Goal: Transaction & Acquisition: Obtain resource

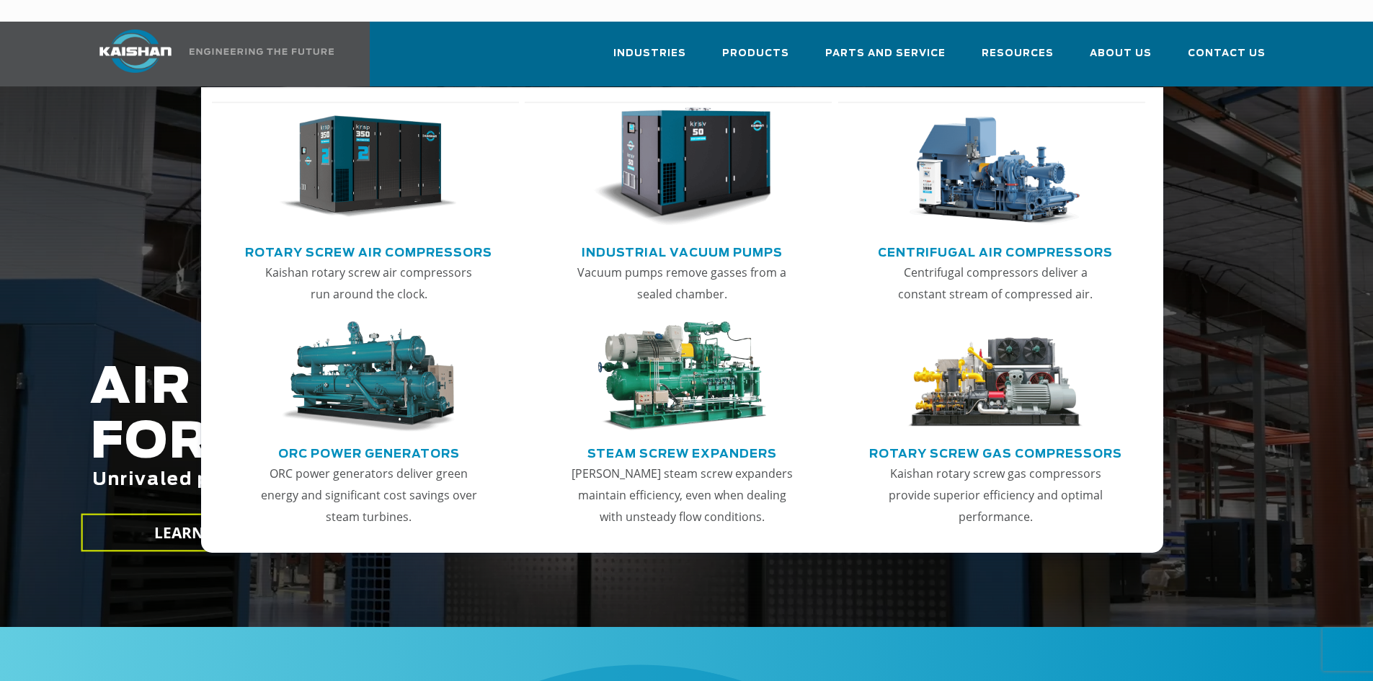
click at [358, 167] on img "Main menu" at bounding box center [368, 167] width 177 height 120
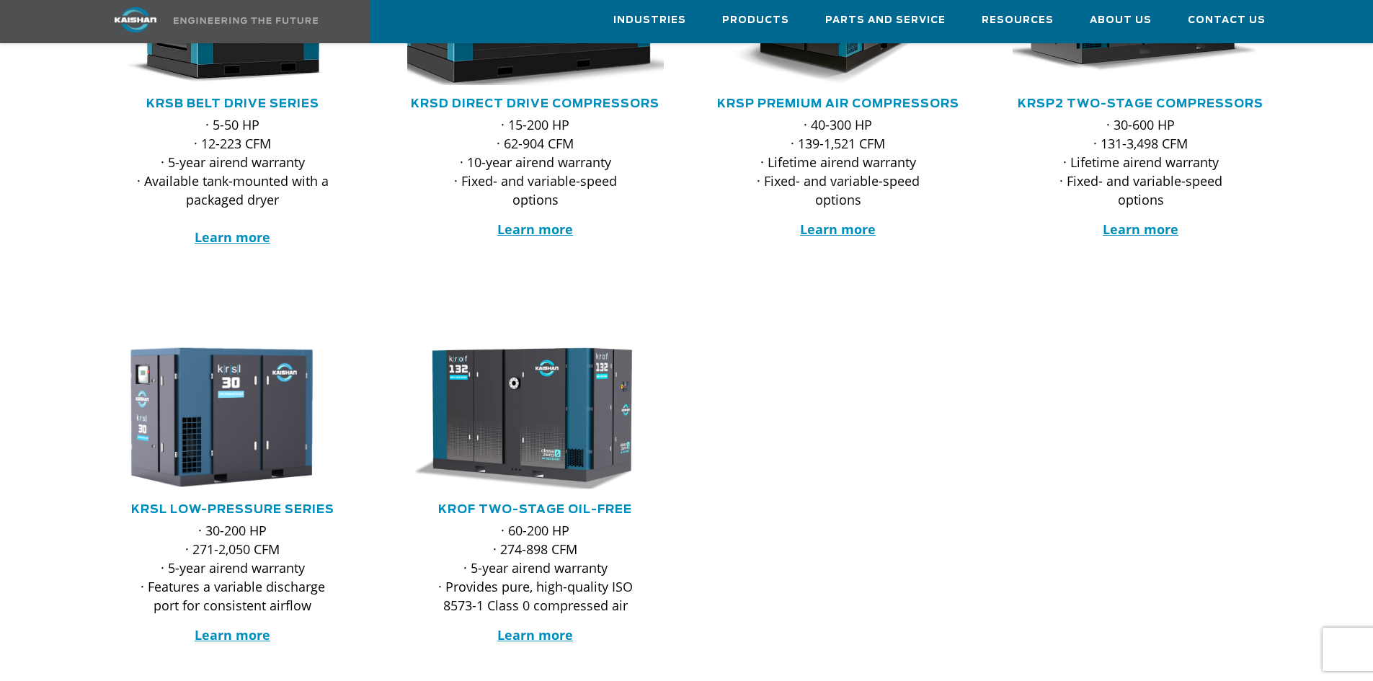
scroll to position [433, 0]
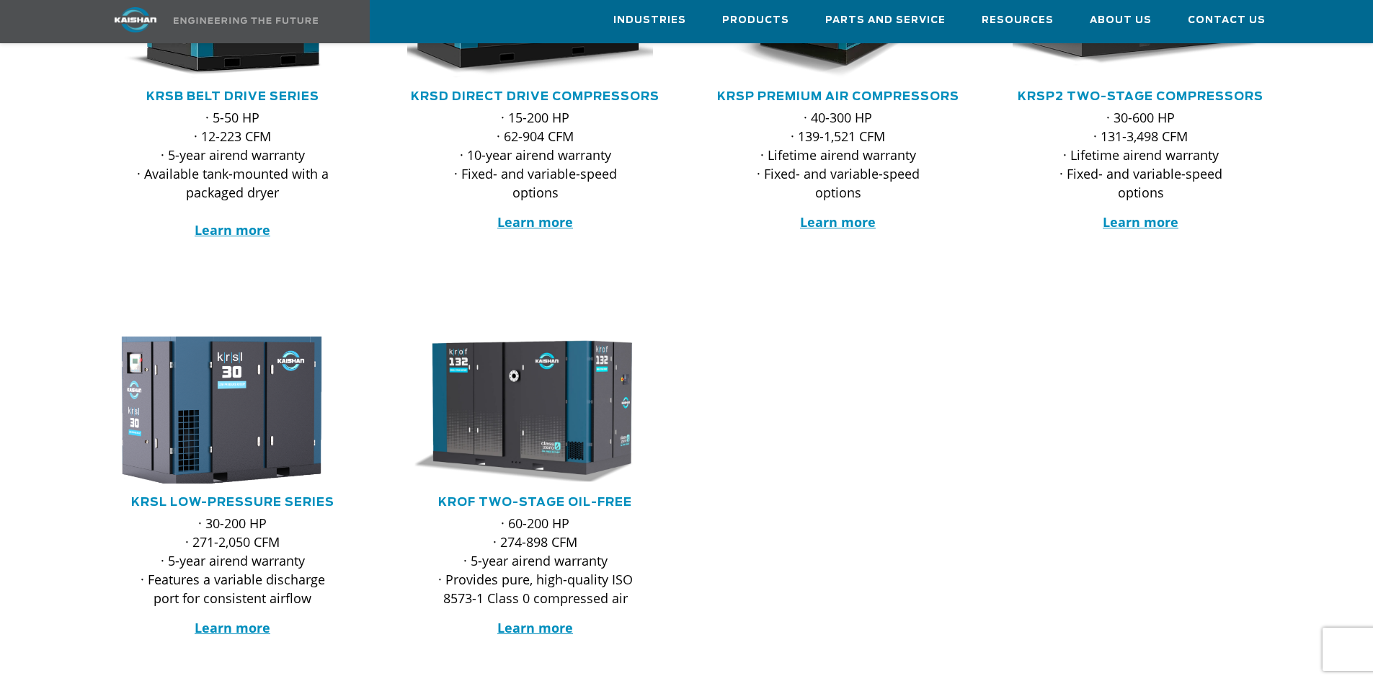
click at [249, 394] on img at bounding box center [222, 409] width 283 height 161
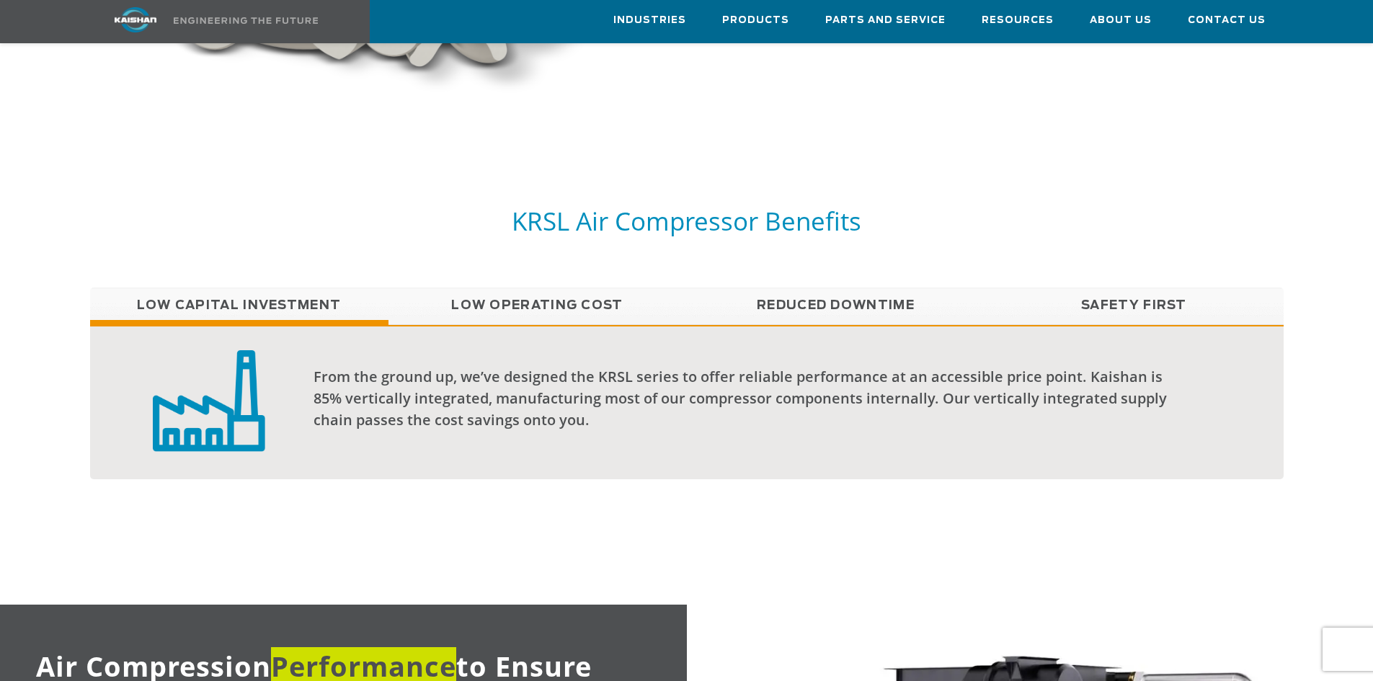
scroll to position [1009, 0]
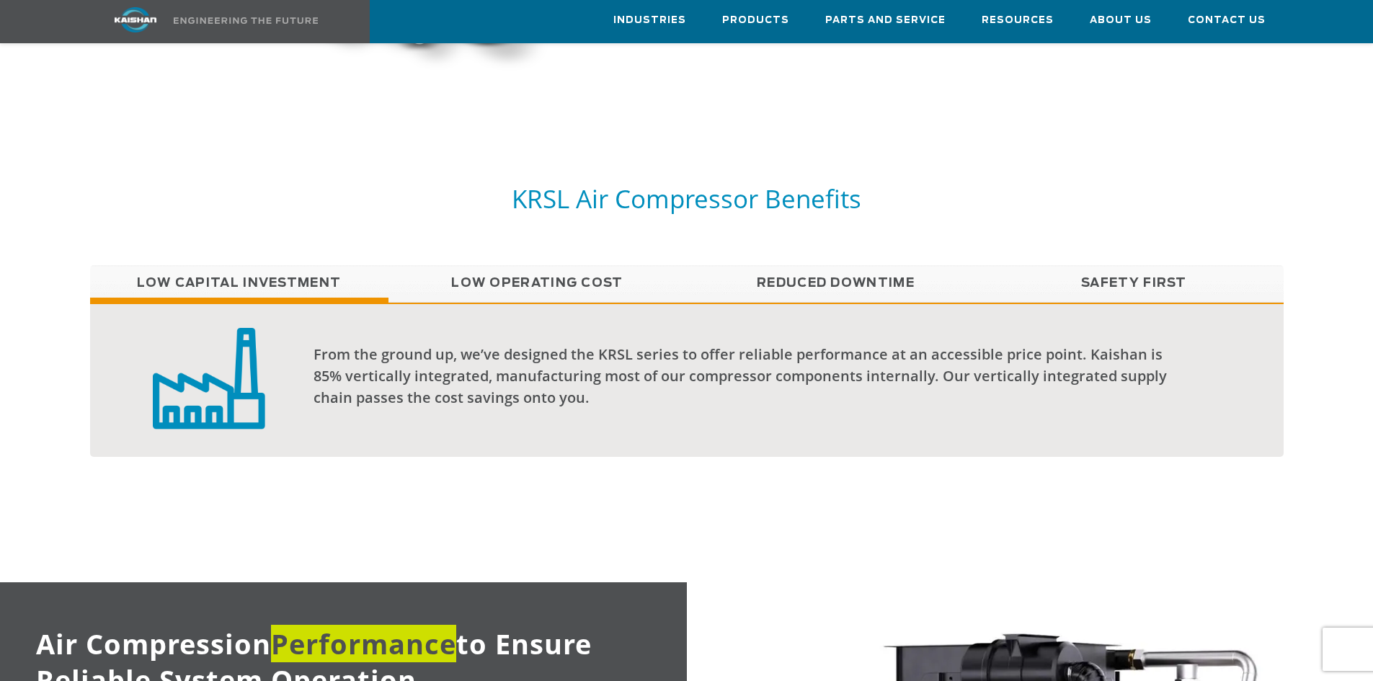
click at [562, 266] on link "Low Operating Cost" at bounding box center [538, 283] width 298 height 36
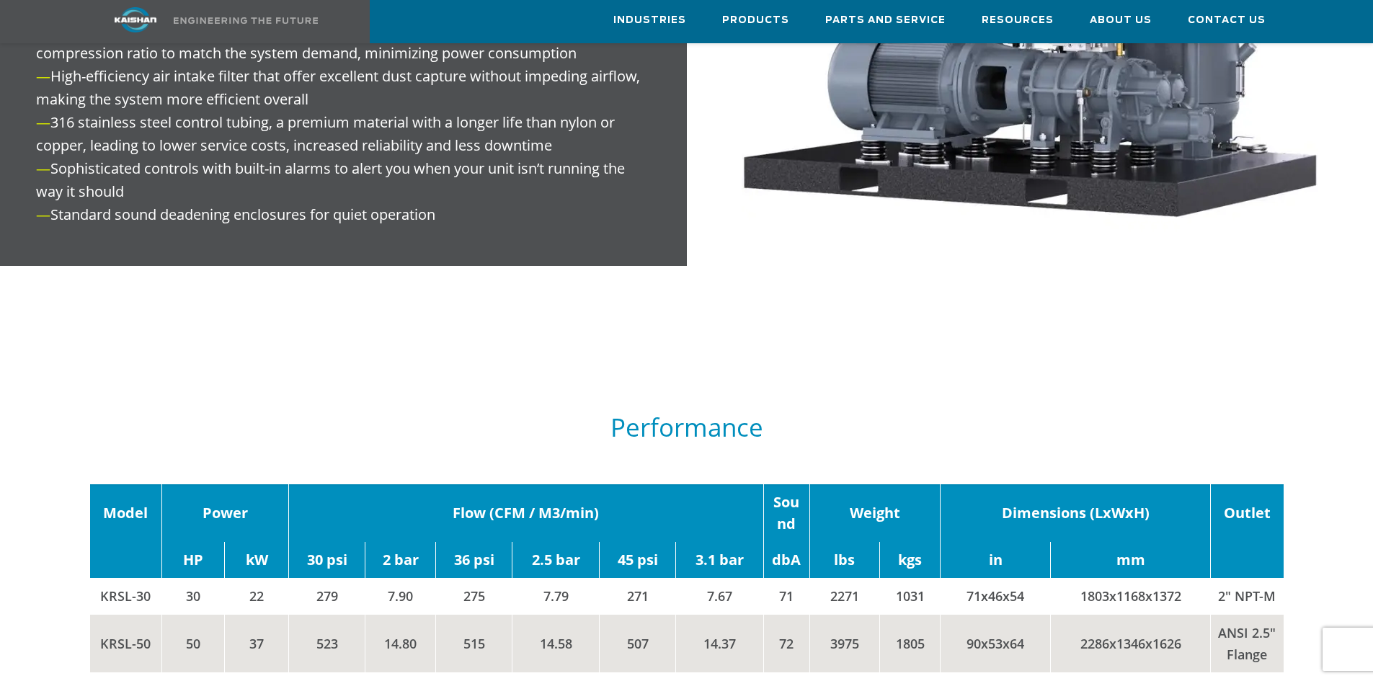
scroll to position [2091, 0]
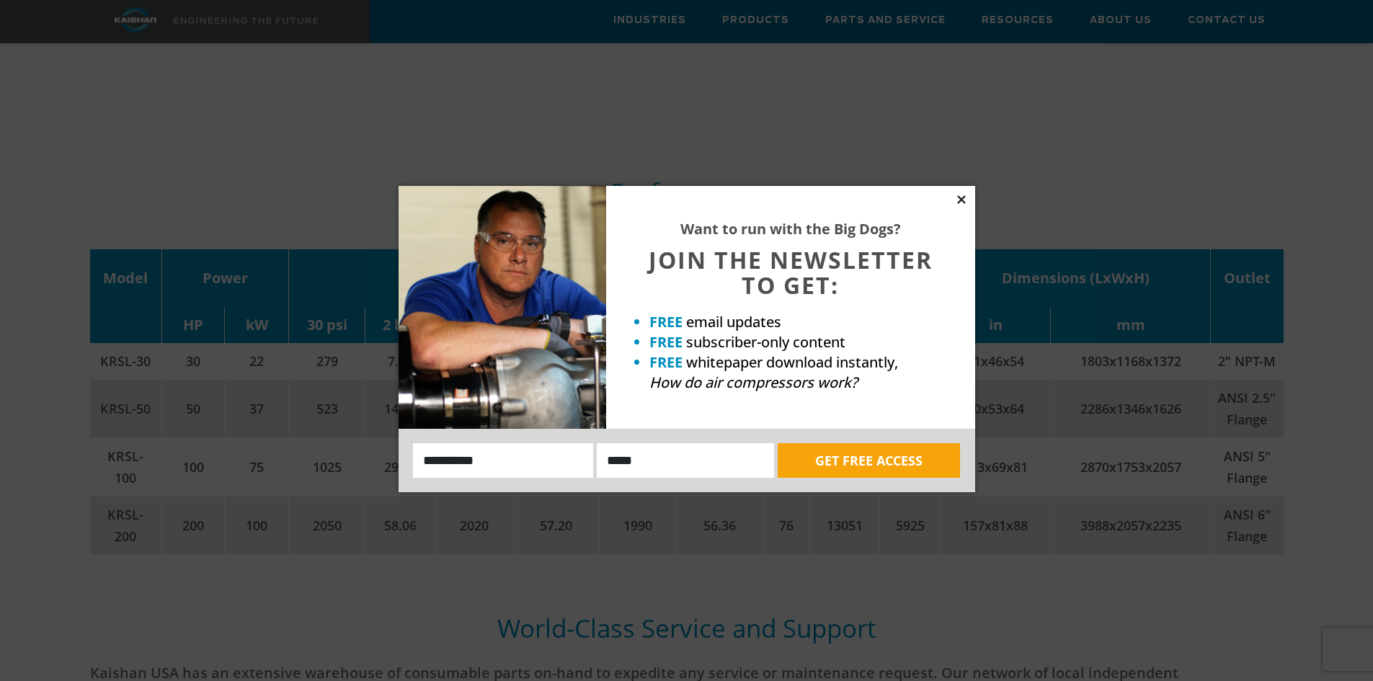
click at [962, 198] on icon at bounding box center [961, 199] width 13 height 13
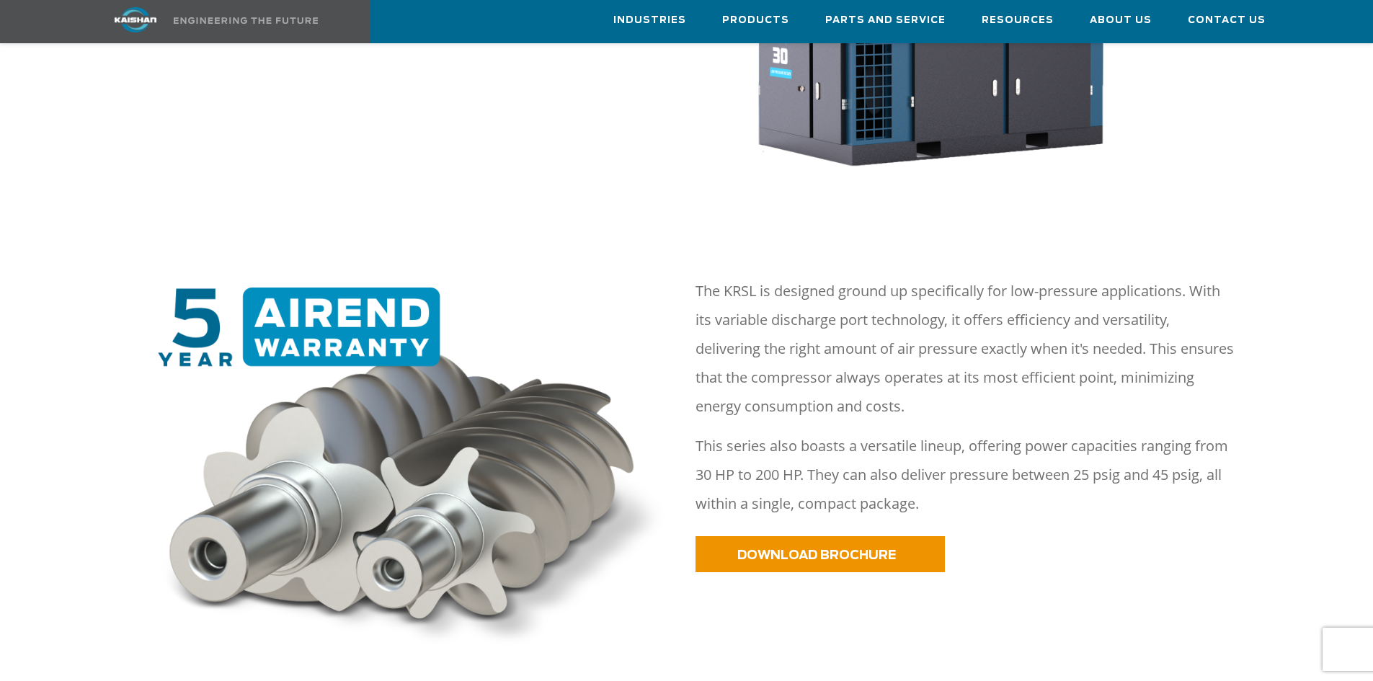
scroll to position [577, 0]
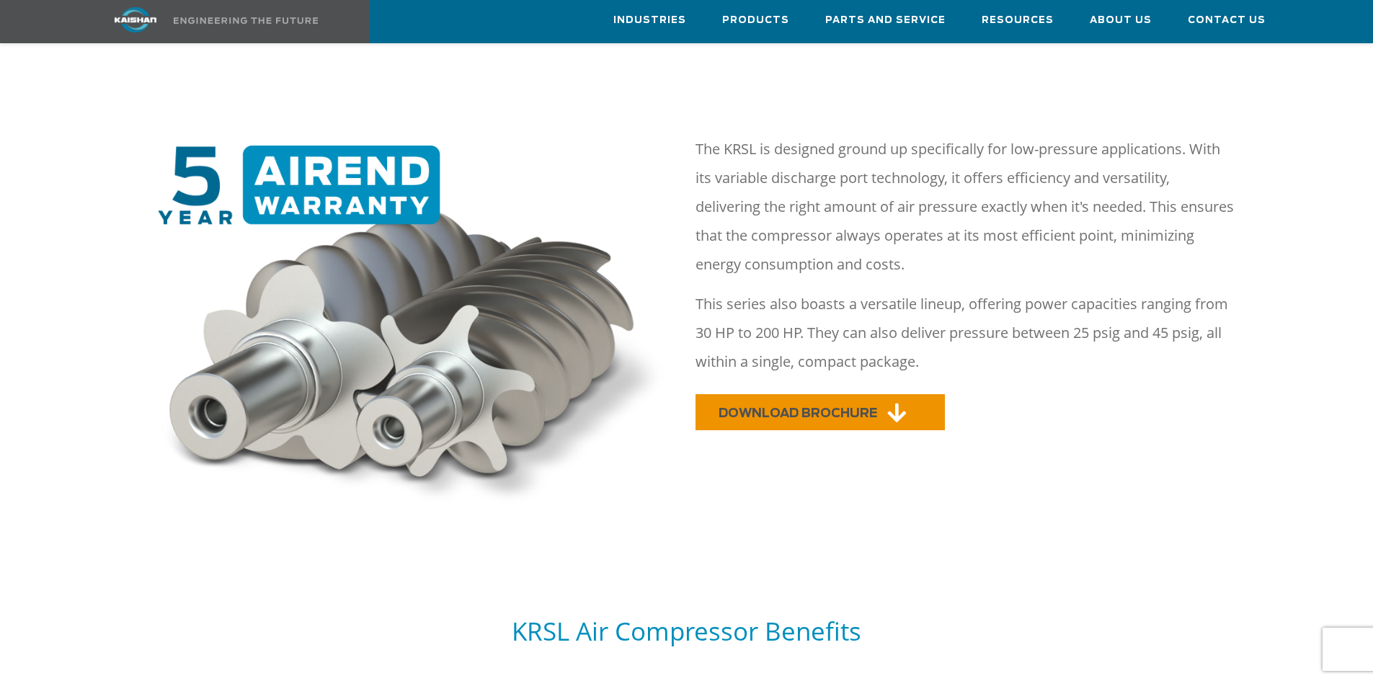
click at [821, 394] on link "DOWNLOAD BROCHURE" at bounding box center [820, 412] width 249 height 36
